Goal: Check status: Check status

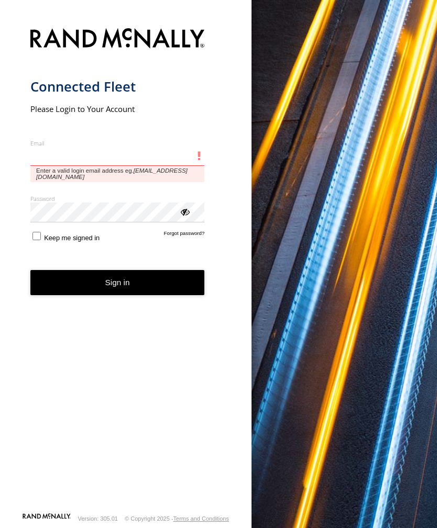
type input "**********"
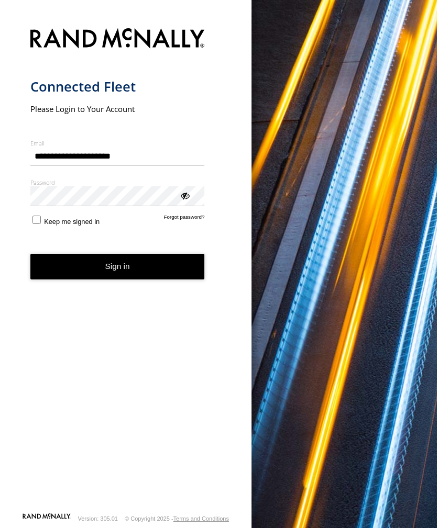
click at [117, 271] on button "Sign in" at bounding box center [117, 267] width 174 height 26
click at [120, 277] on button "Sign in" at bounding box center [117, 267] width 174 height 26
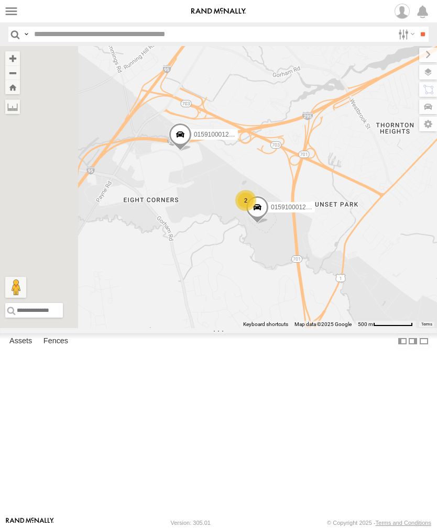
click at [7, 12] on label at bounding box center [11, 11] width 15 height 15
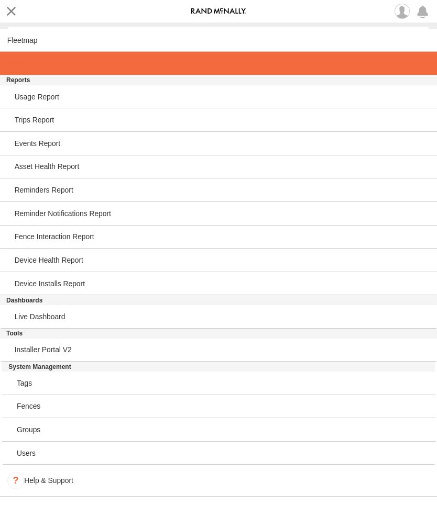
click at [14, 70] on link at bounding box center [218, 64] width 437 height 24
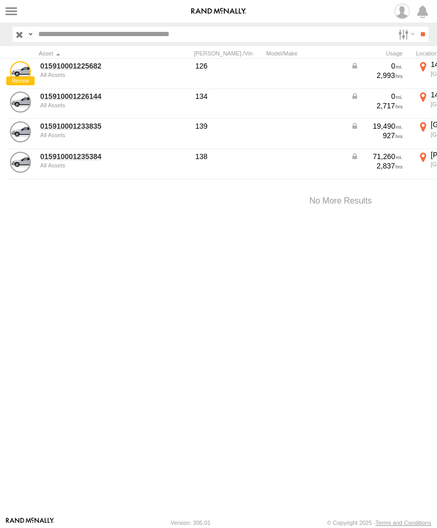
click at [53, 129] on link "015910001233835" at bounding box center [91, 125] width 102 height 9
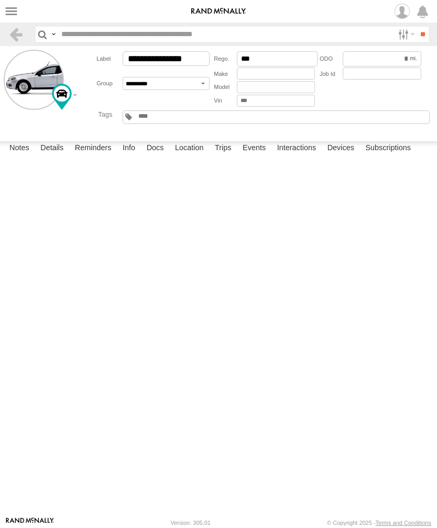
click at [257, 156] on label "Events" at bounding box center [254, 148] width 34 height 15
click at [13, 17] on label at bounding box center [11, 11] width 15 height 15
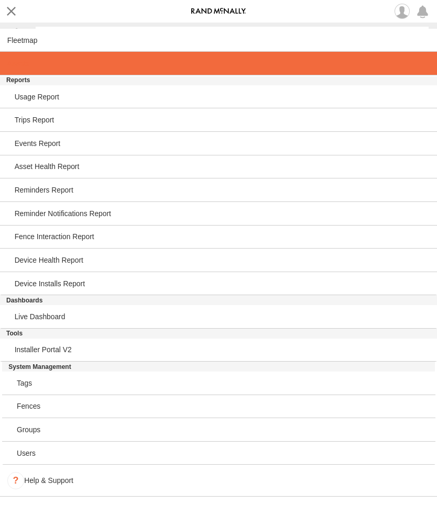
click at [15, 61] on span at bounding box center [17, 63] width 21 height 8
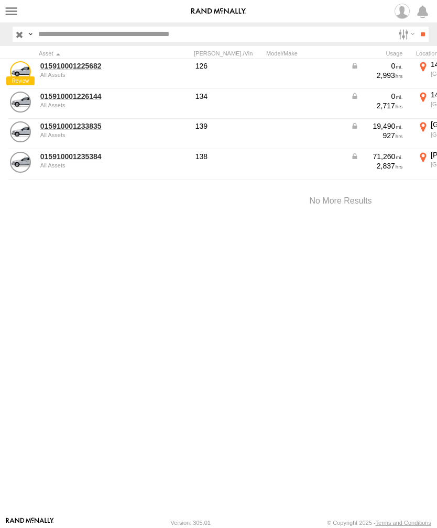
click at [64, 160] on link "015910001235384" at bounding box center [91, 156] width 102 height 9
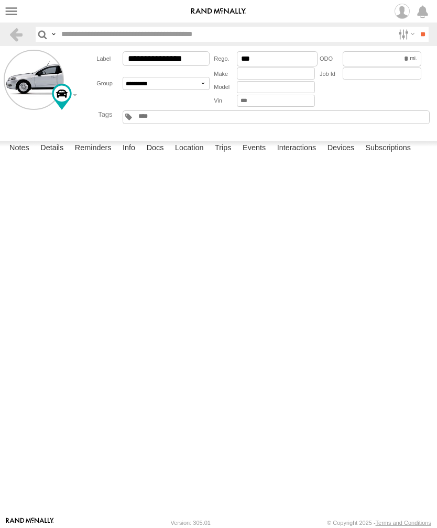
click at [259, 156] on label "Events" at bounding box center [254, 148] width 34 height 15
click at [6, 13] on label at bounding box center [11, 11] width 15 height 15
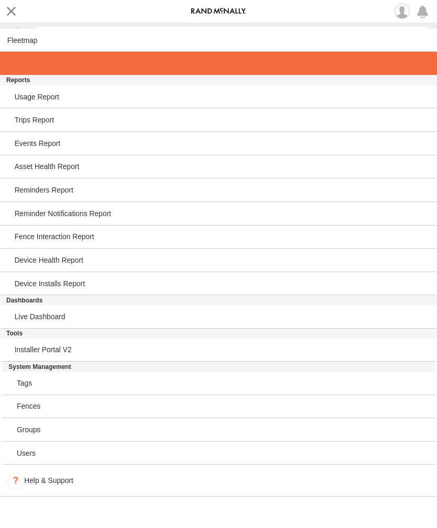
click at [8, 63] on span at bounding box center [17, 63] width 21 height 8
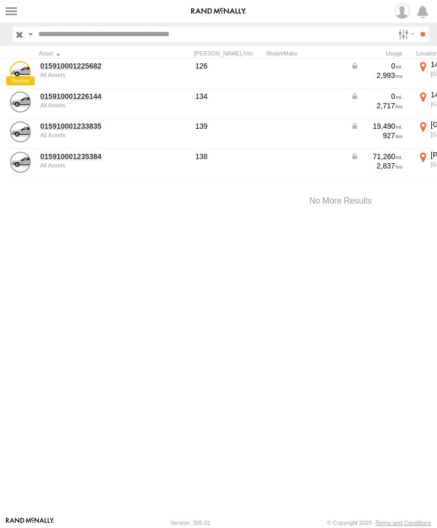
click at [56, 99] on link "015910001226144" at bounding box center [91, 96] width 102 height 9
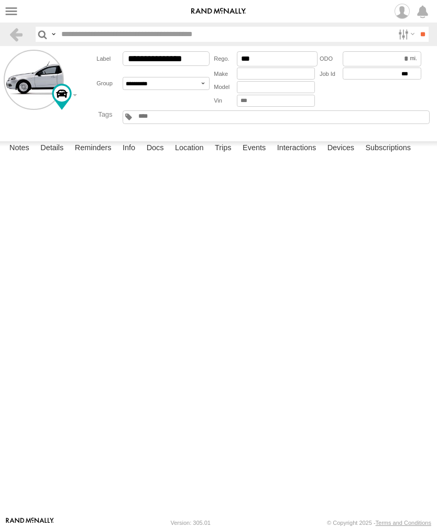
click at [249, 156] on label "Events" at bounding box center [254, 148] width 34 height 15
